Goal: Navigation & Orientation: Find specific page/section

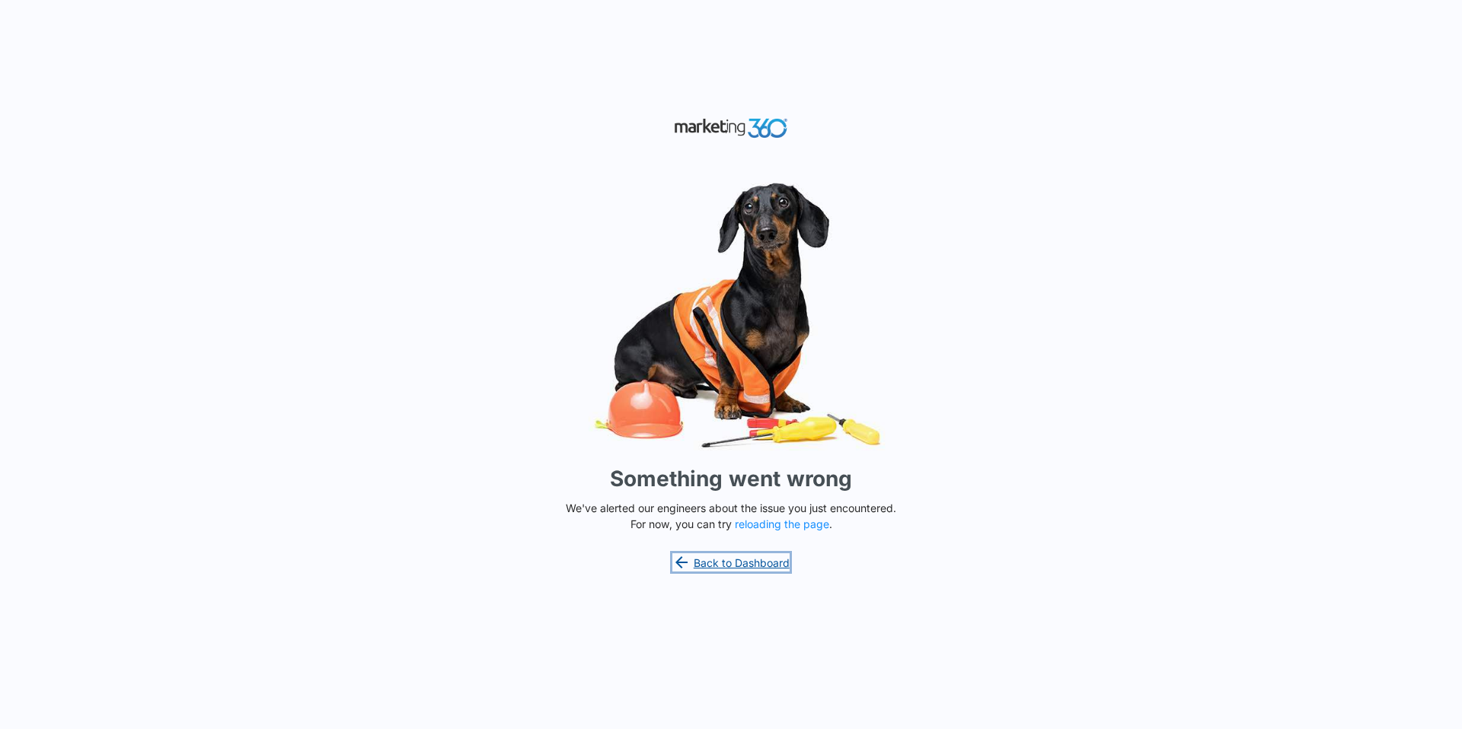
click at [740, 564] on link "Back to Dashboard" at bounding box center [730, 563] width 117 height 18
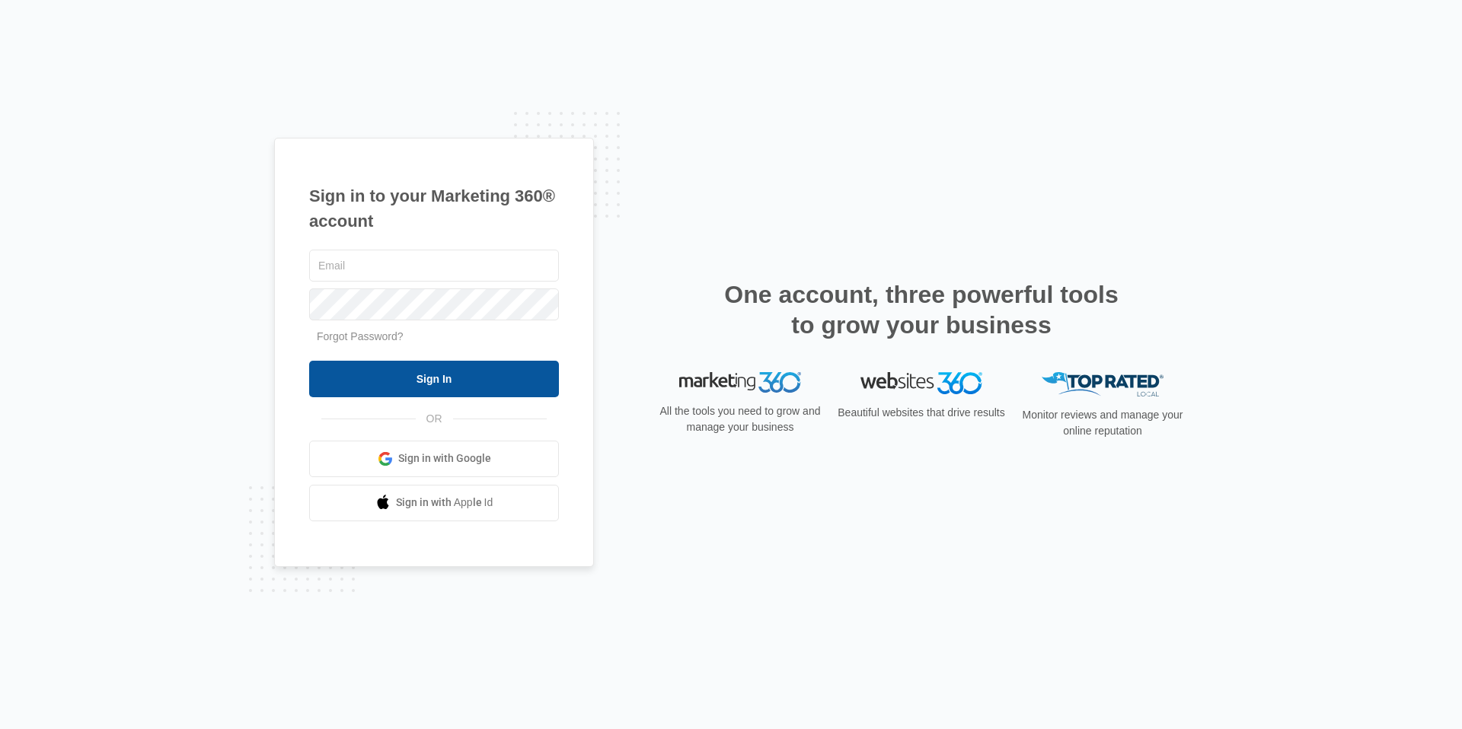
type input "hslease@vintage-corp.com"
click at [483, 382] on input "Sign In" at bounding box center [434, 379] width 250 height 37
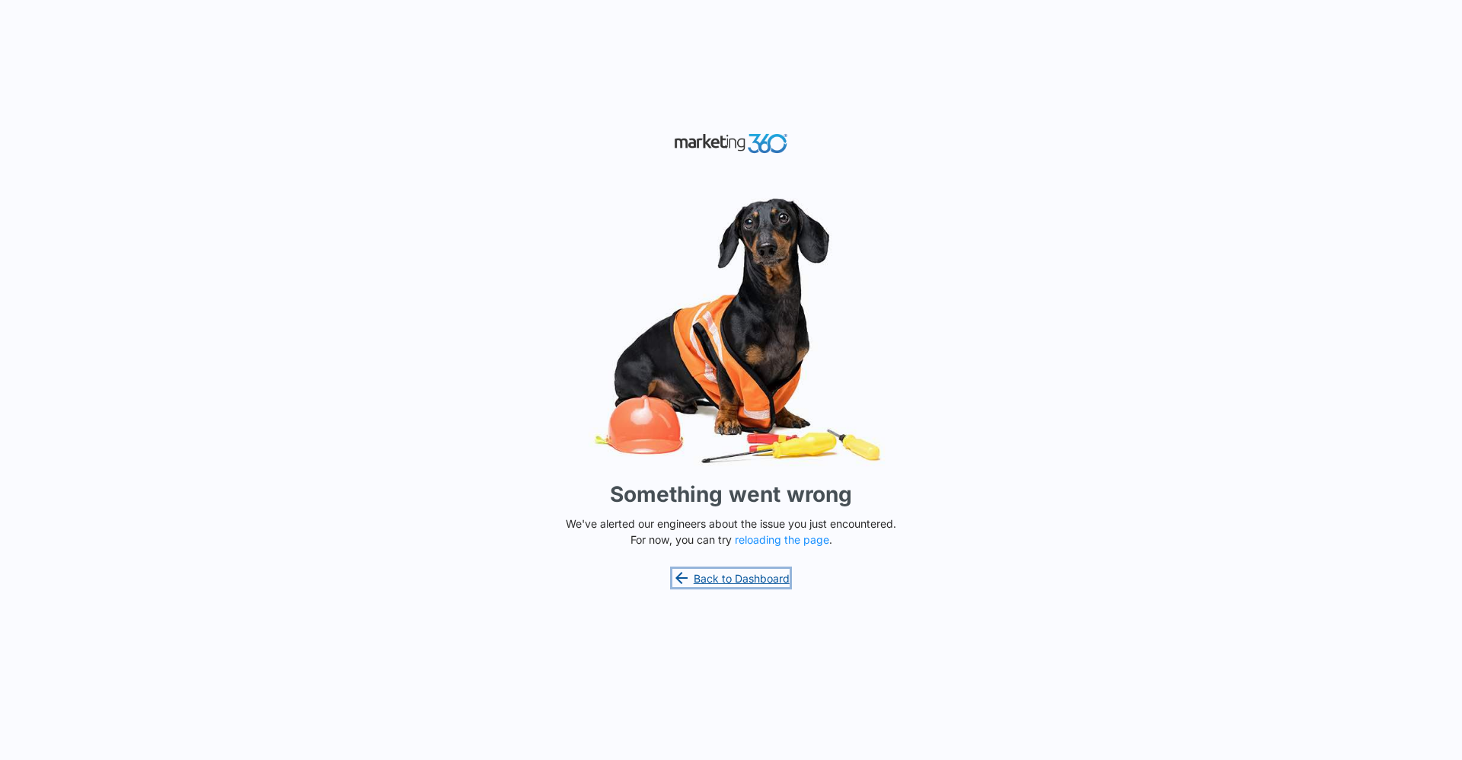
click at [700, 578] on link "Back to Dashboard" at bounding box center [730, 578] width 117 height 18
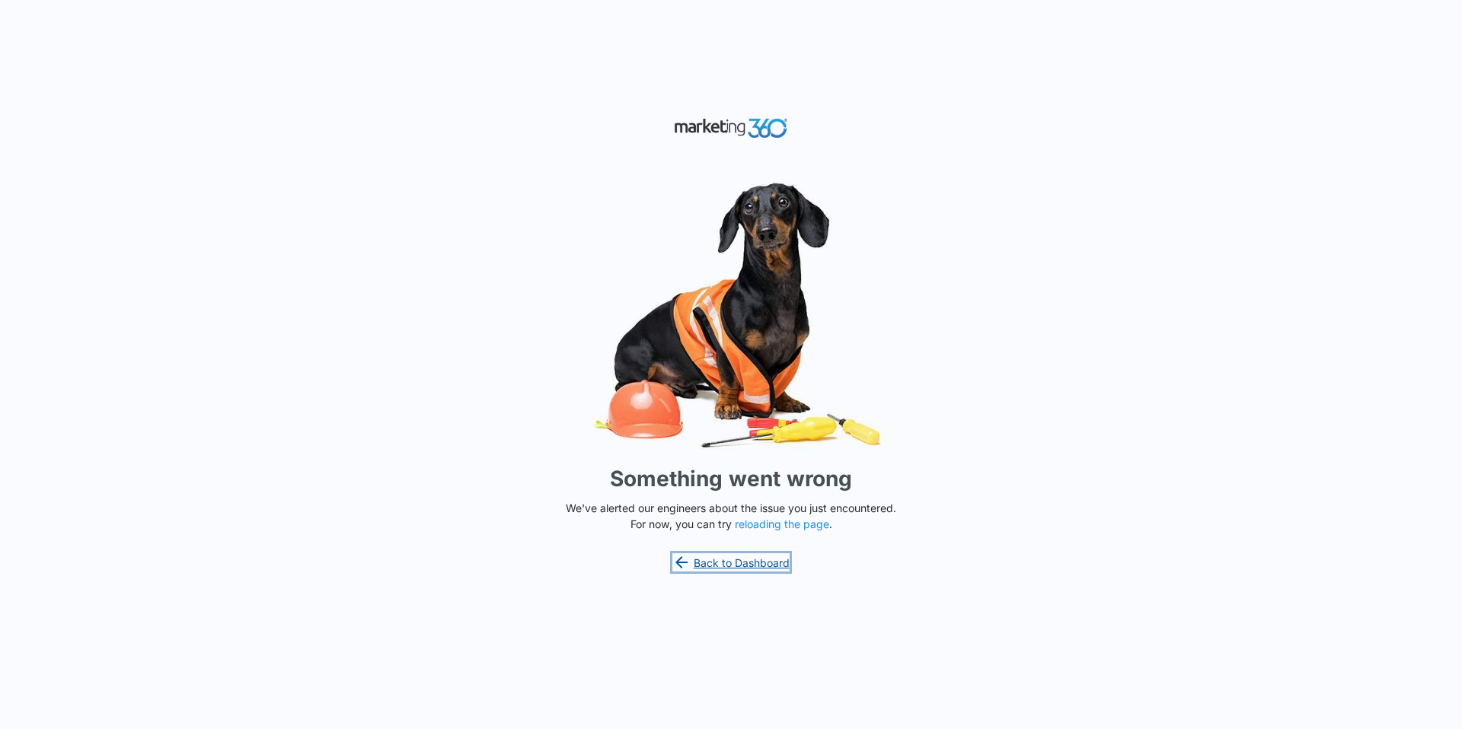
click at [711, 566] on link "Back to Dashboard" at bounding box center [730, 563] width 117 height 18
